Goal: Information Seeking & Learning: Obtain resource

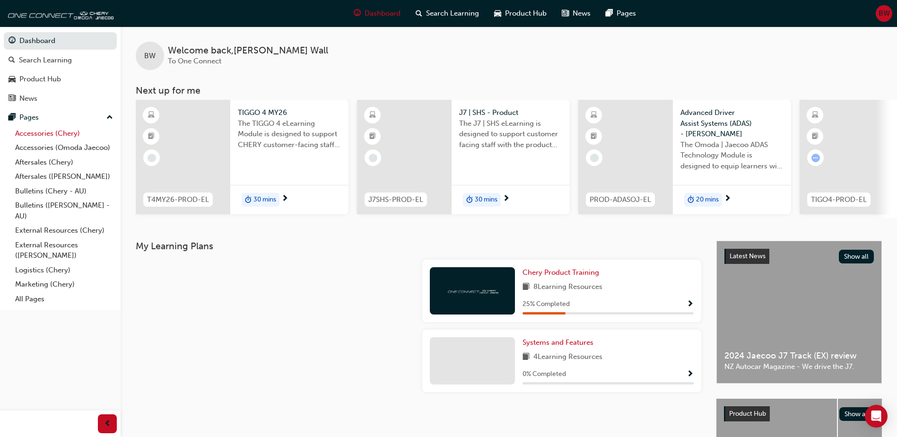
click at [45, 135] on link "Accessories (Chery)" at bounding box center [63, 133] width 105 height 15
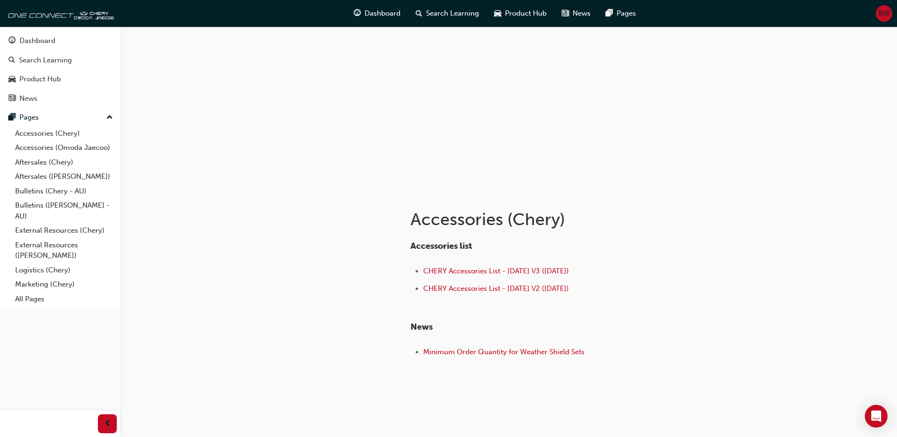
scroll to position [40, 0]
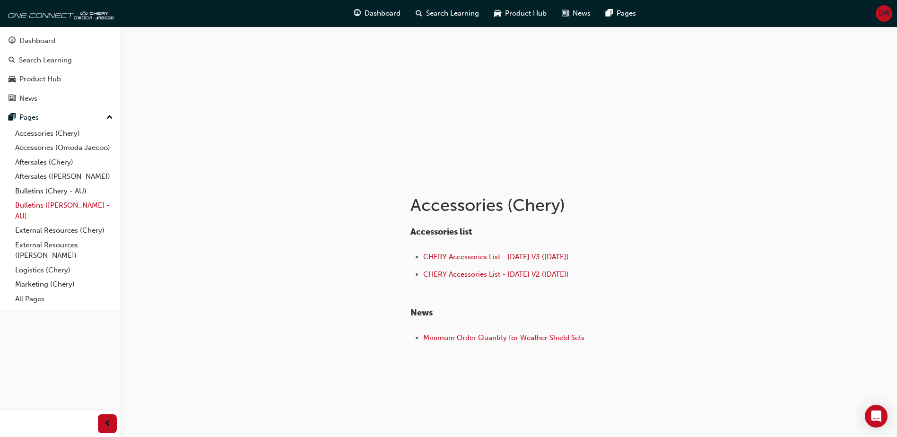
click at [49, 211] on link "Bulletins ([PERSON_NAME] - AU)" at bounding box center [63, 210] width 105 height 25
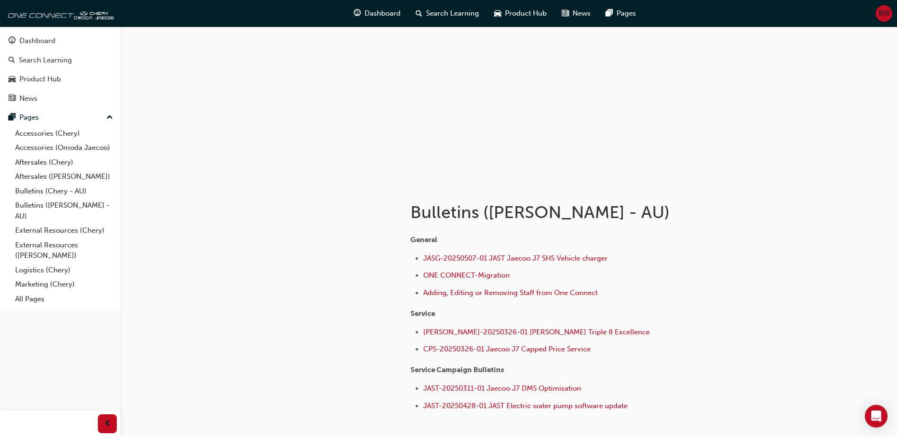
scroll to position [47, 0]
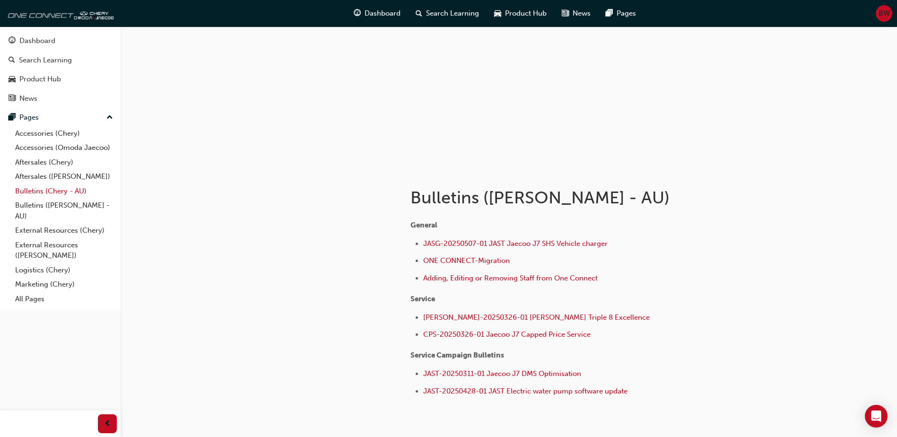
click at [47, 190] on link "Bulletins (Chery - AU)" at bounding box center [63, 191] width 105 height 15
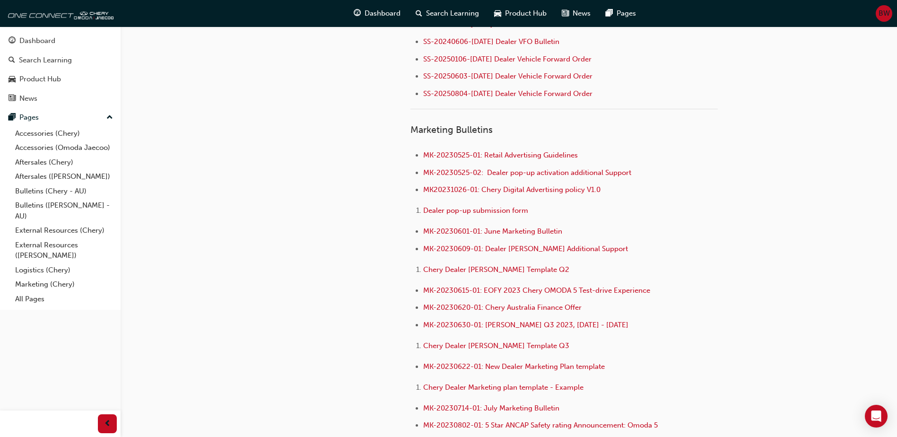
scroll to position [862, 0]
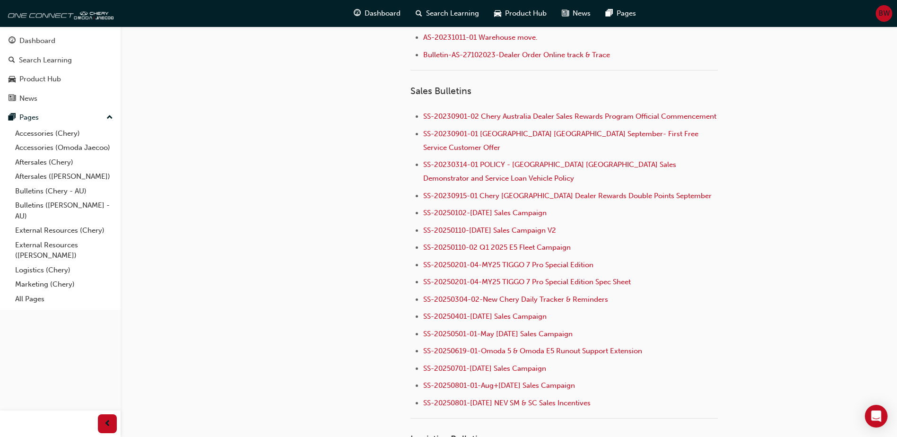
drag, startPoint x: 250, startPoint y: 151, endPoint x: 250, endPoint y: 13, distance: 137.5
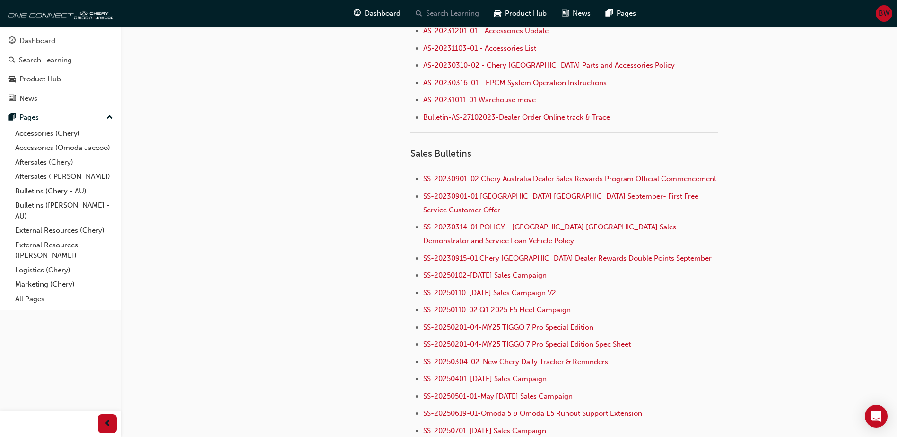
click at [447, 13] on span "Search Learning" at bounding box center [452, 13] width 53 height 11
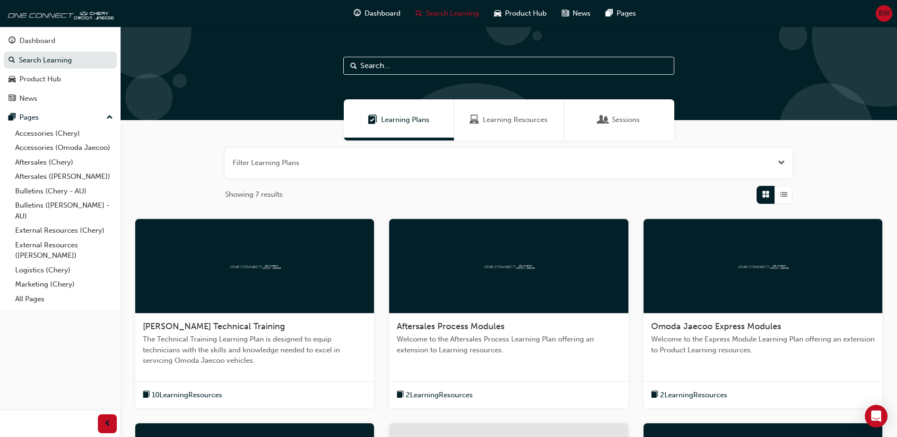
click at [395, 60] on input "text" at bounding box center [508, 66] width 331 height 18
type input "battery"
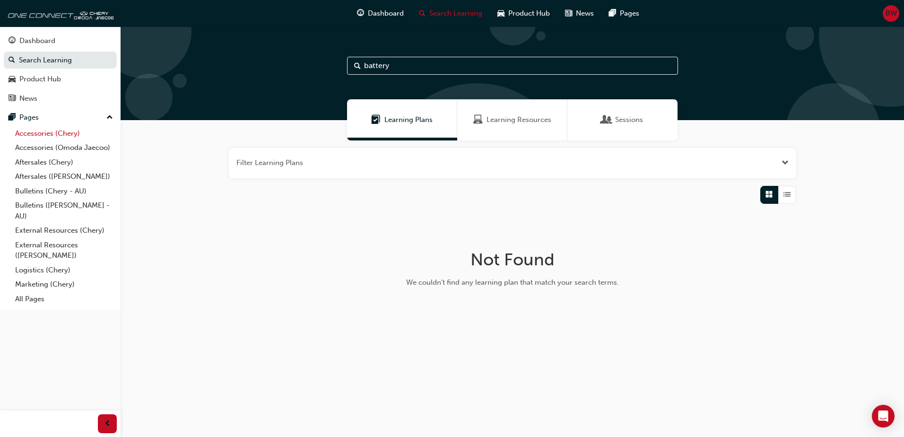
click at [51, 133] on link "Accessories (Chery)" at bounding box center [63, 133] width 105 height 15
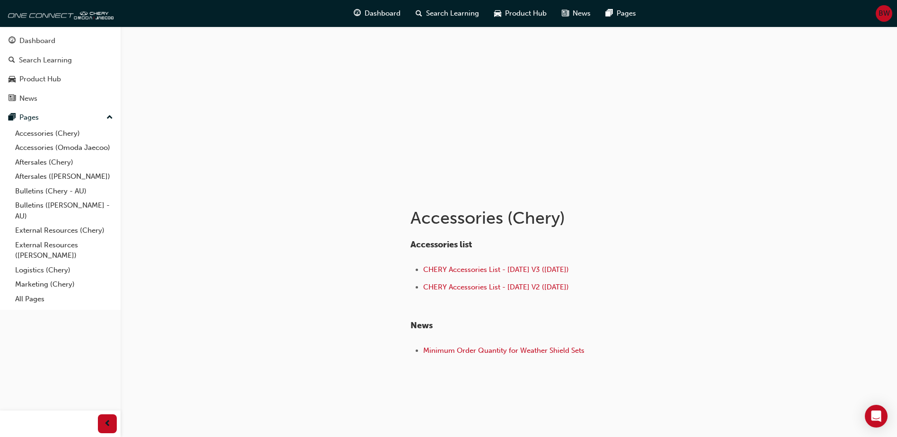
scroll to position [40, 0]
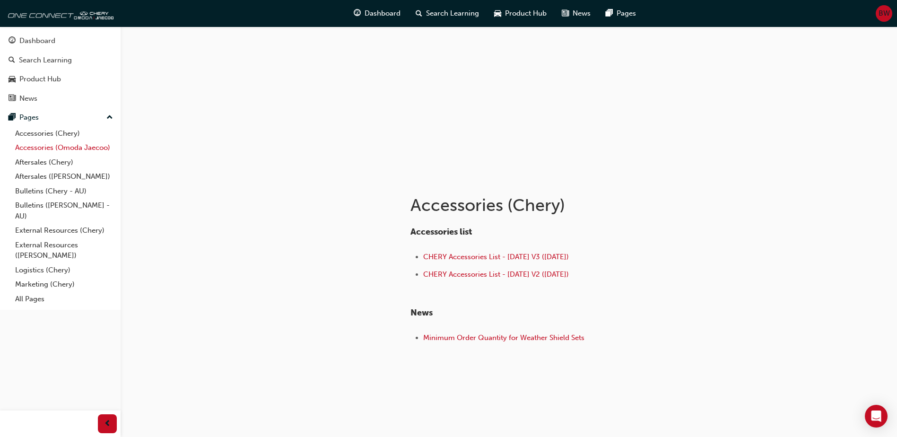
click at [55, 151] on link "Accessories (Omoda Jaecoo)" at bounding box center [63, 147] width 105 height 15
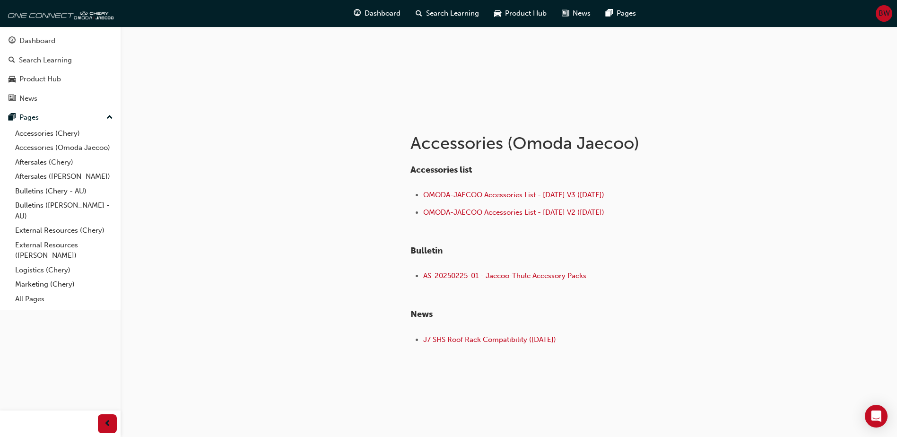
scroll to position [103, 0]
click at [47, 163] on link "Aftersales (Chery)" at bounding box center [63, 162] width 105 height 15
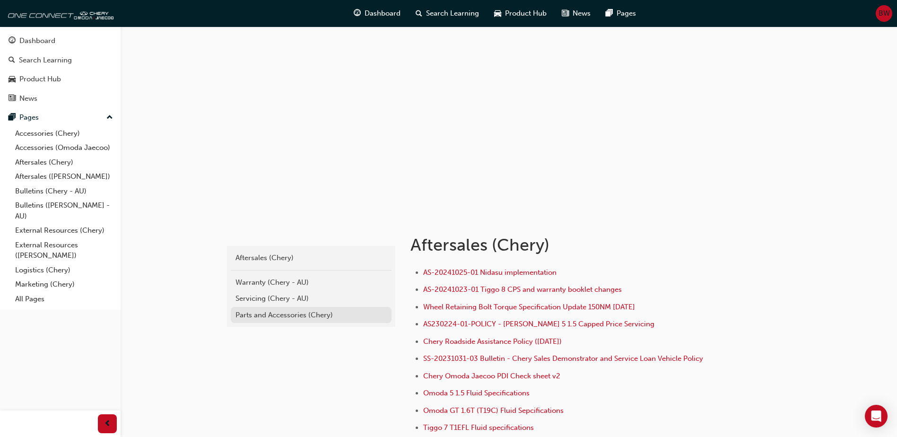
click at [248, 319] on div "Parts and Accessories (Chery)" at bounding box center [310, 315] width 151 height 11
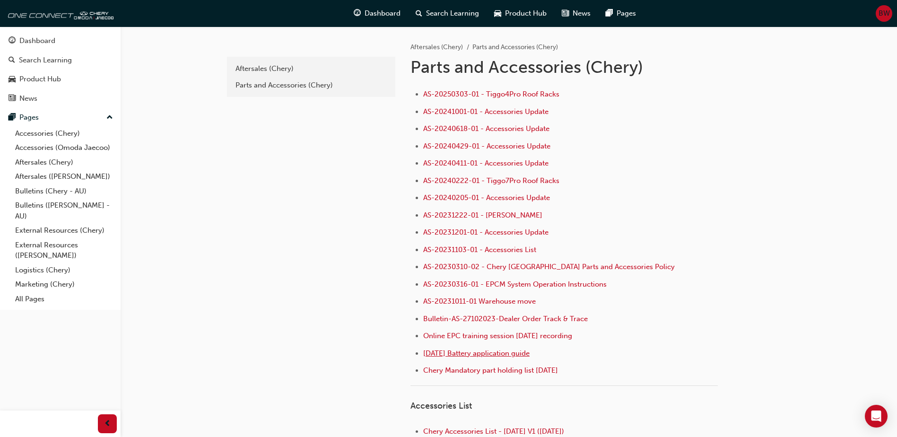
click at [471, 355] on span "[DATE] Battery application guide" at bounding box center [476, 353] width 106 height 9
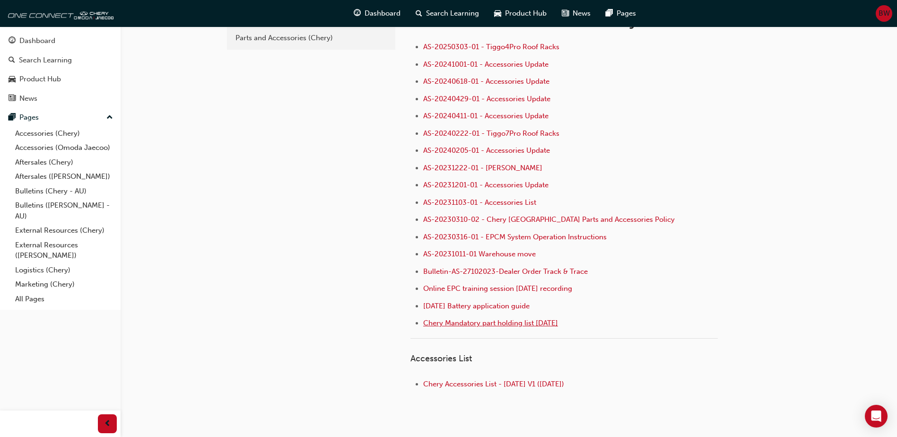
click at [532, 326] on span "Chery Mandatory part holding list [DATE]" at bounding box center [490, 323] width 135 height 9
